Goal: Task Accomplishment & Management: Manage account settings

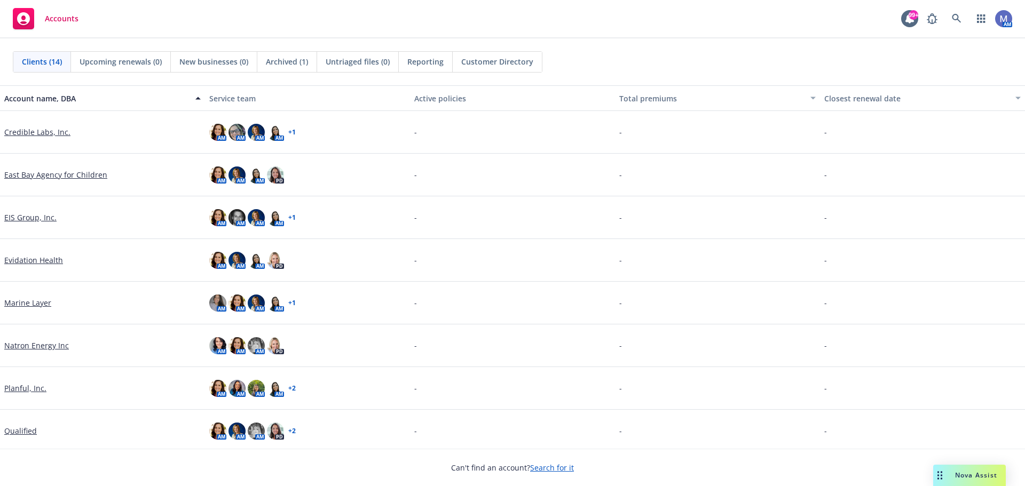
click at [13, 434] on link "Qualified" at bounding box center [20, 430] width 33 height 11
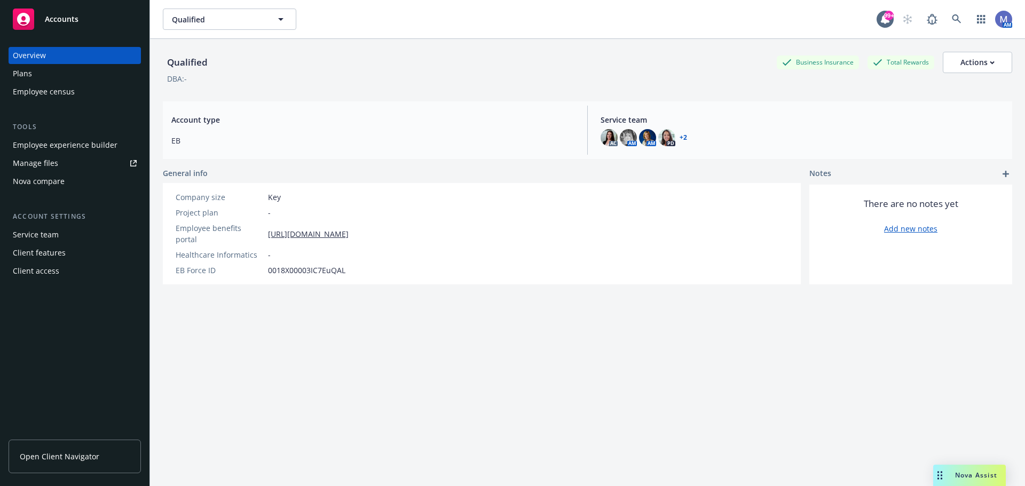
click at [48, 255] on div "Client features" at bounding box center [39, 252] width 53 height 17
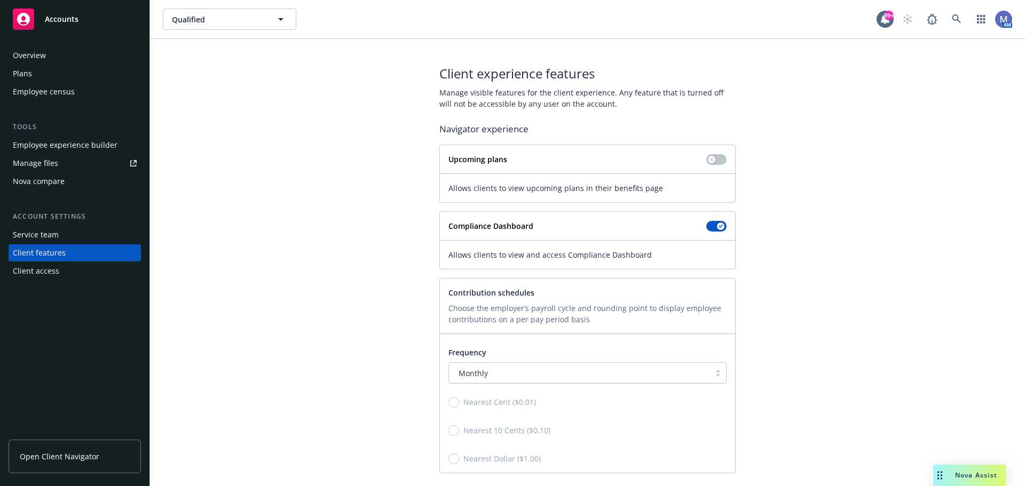
click at [46, 236] on div "Service team" at bounding box center [36, 234] width 46 height 17
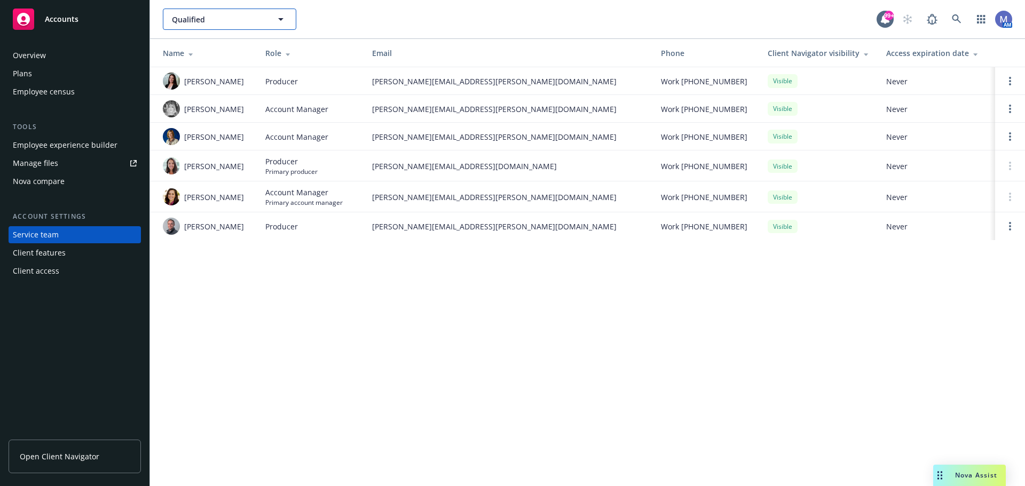
click at [282, 18] on icon "button" at bounding box center [280, 19] width 5 height 3
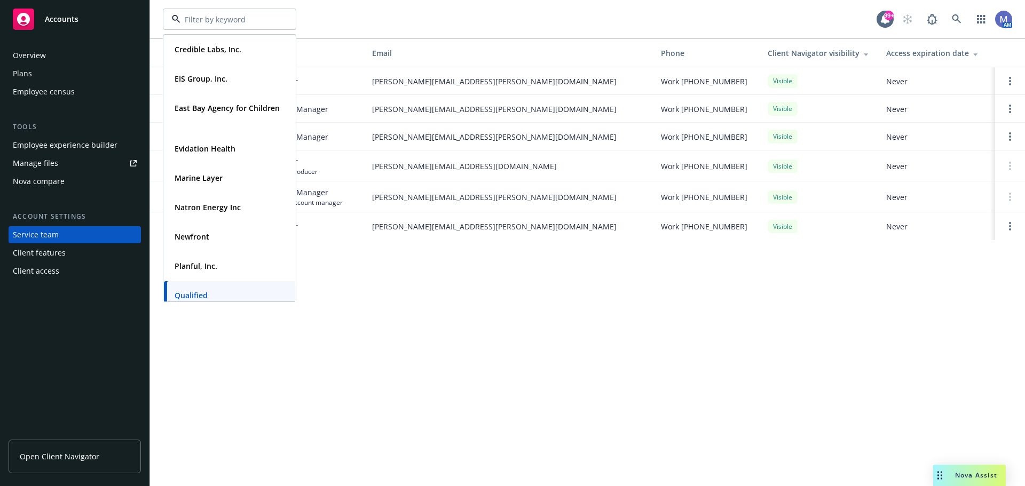
click at [624, 385] on div "Credible Labs, Inc. Type Commercial FEIN [US_EMPLOYER_IDENTIFICATION_NUMBER] EI…" at bounding box center [587, 243] width 875 height 486
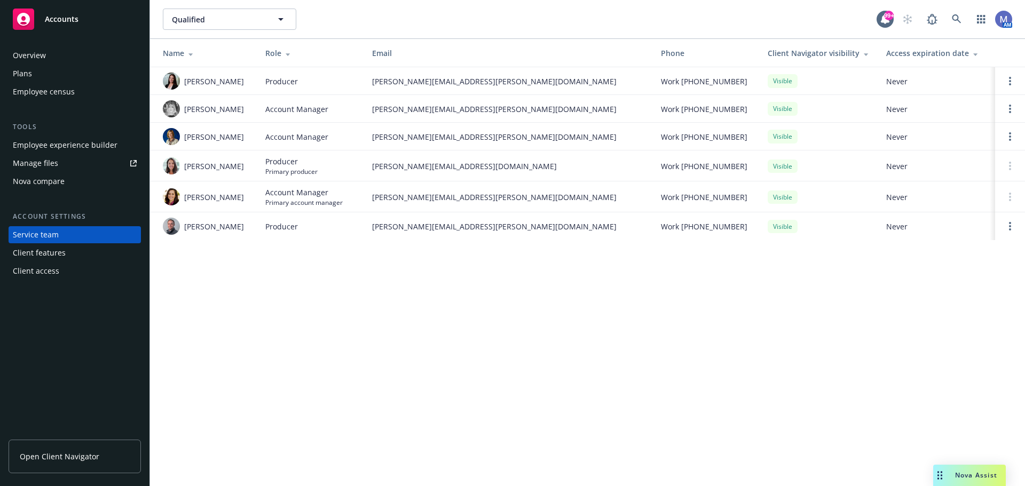
click at [49, 452] on span "Open Client Navigator" at bounding box center [60, 456] width 80 height 11
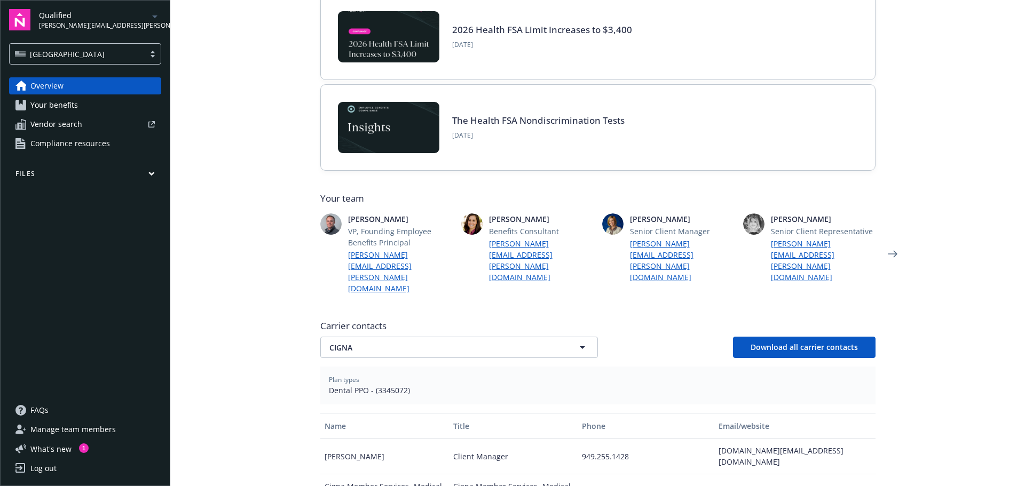
scroll to position [160, 0]
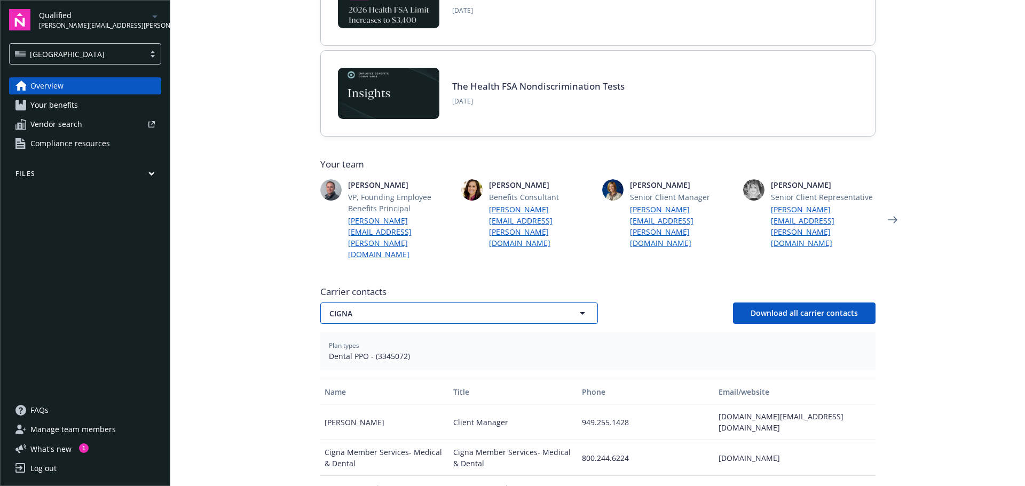
click at [424, 308] on span "CIGNA" at bounding box center [440, 313] width 222 height 11
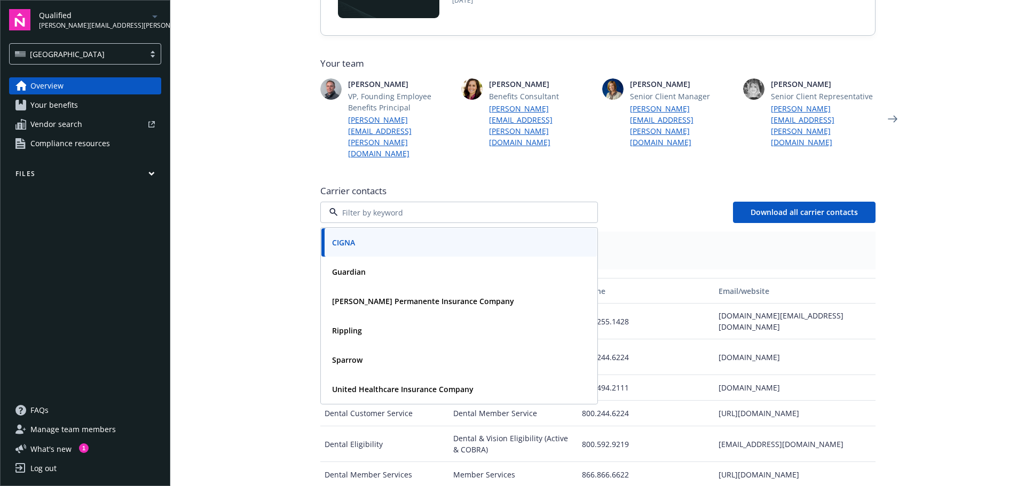
scroll to position [267, 0]
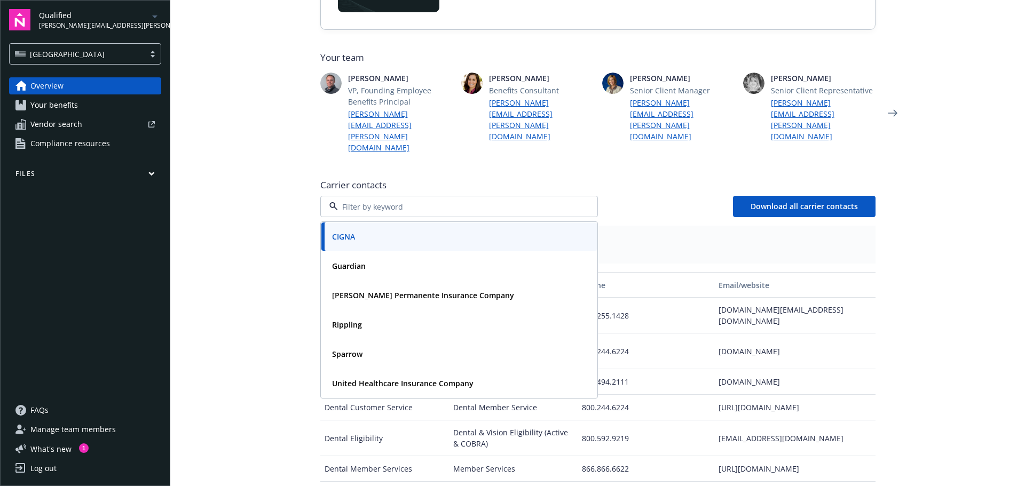
click at [668, 179] on span "Carrier contacts" at bounding box center [597, 185] width 555 height 13
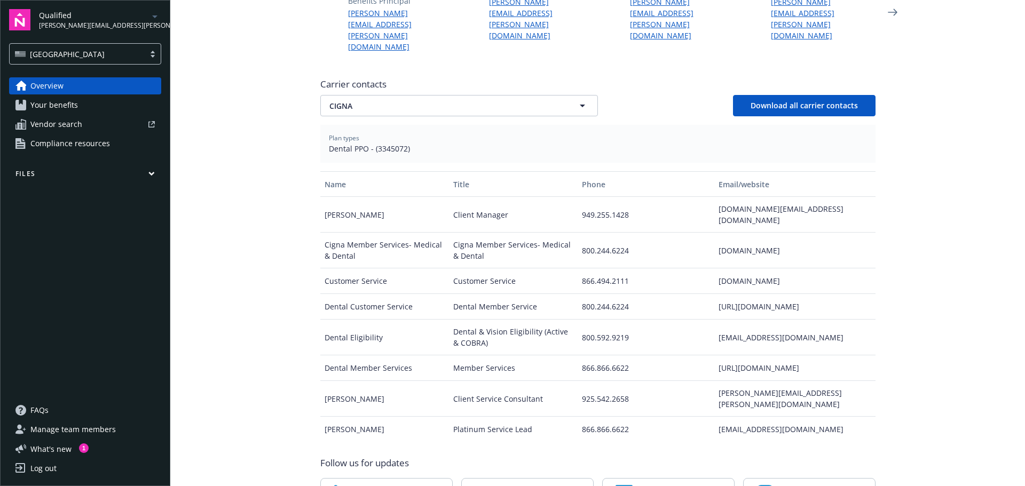
scroll to position [415, 0]
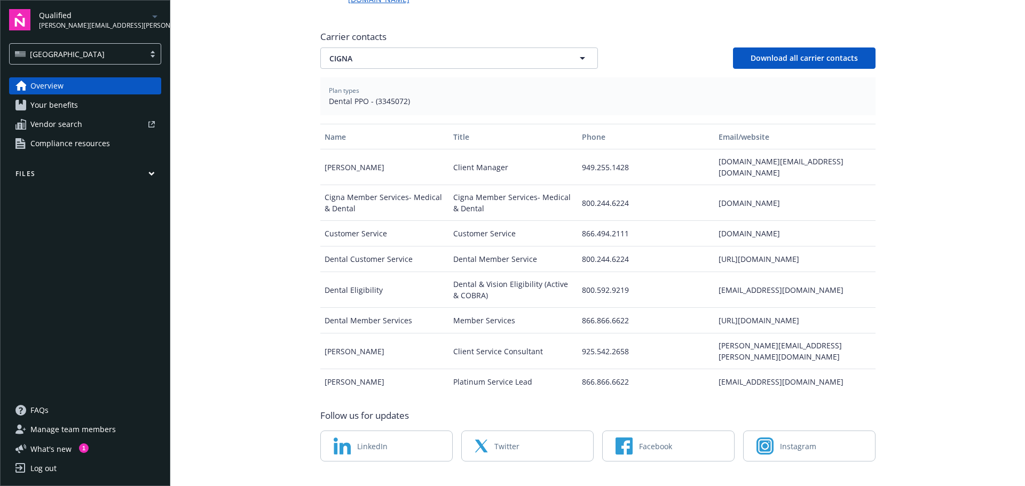
click at [73, 427] on span "Manage team members" at bounding box center [72, 429] width 85 height 17
